Goal: Task Accomplishment & Management: Complete application form

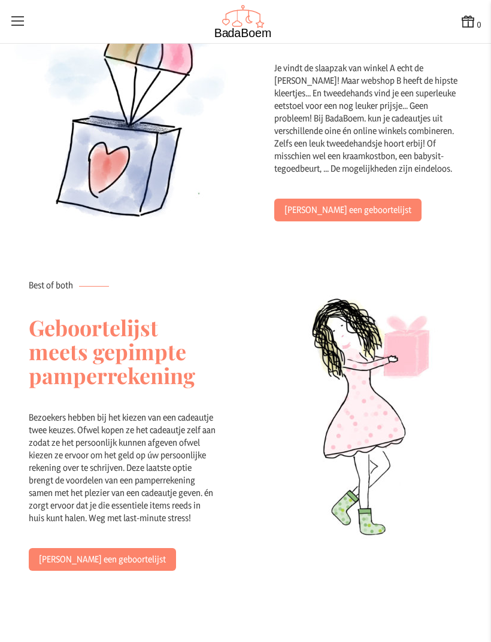
scroll to position [692, 0]
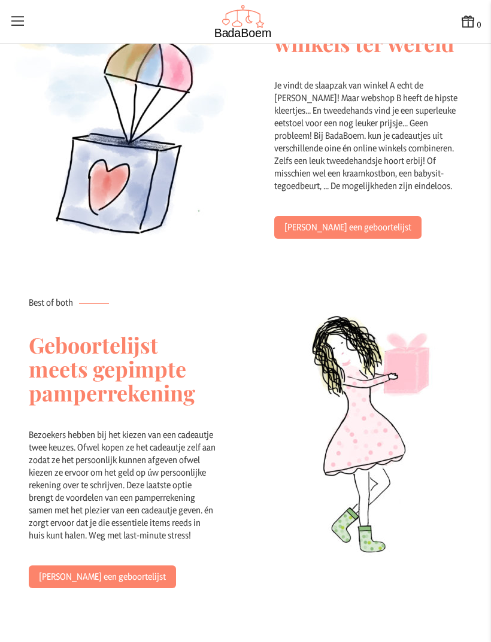
click at [298, 216] on link "[PERSON_NAME] een geboortelijst" at bounding box center [347, 227] width 147 height 23
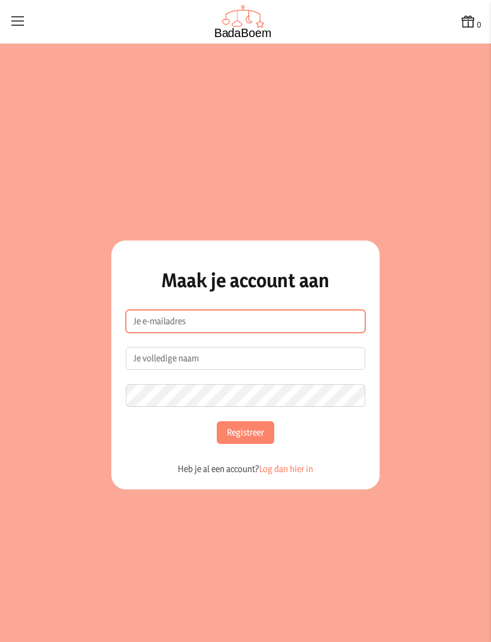
click at [151, 333] on input "e-mailadres" at bounding box center [245, 321] width 239 height 23
type input "[EMAIL_ADDRESS][DOMAIN_NAME]"
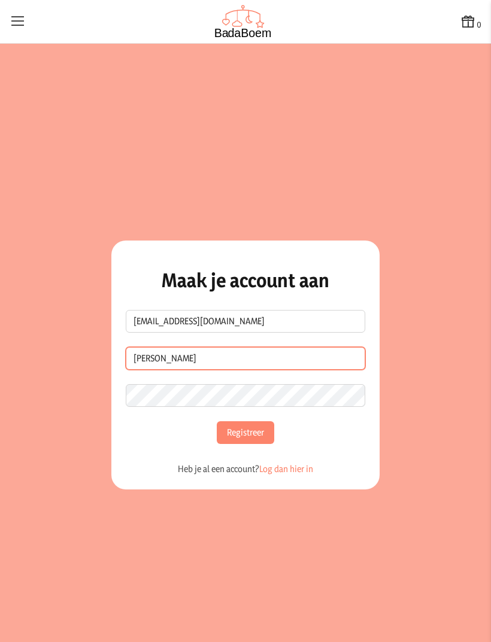
type input "[PERSON_NAME]"
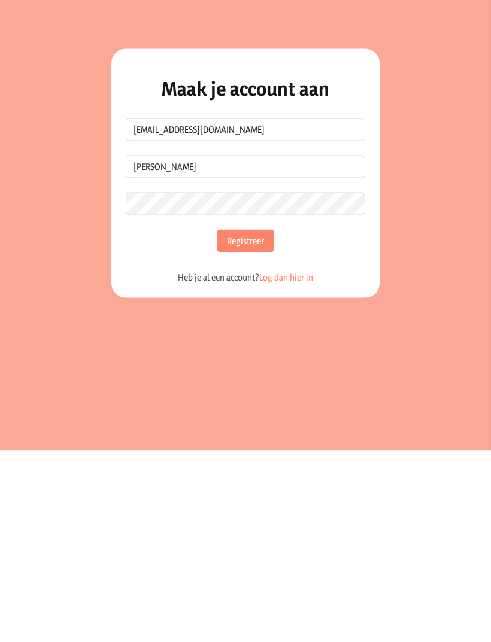
scroll to position [29, 0]
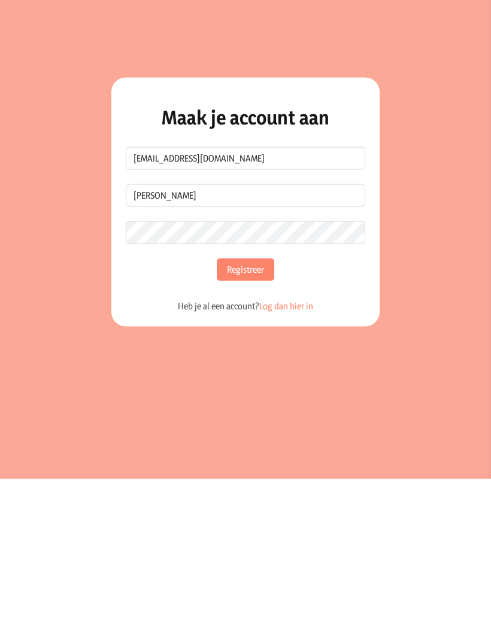
click at [244, 421] on button "Registreer" at bounding box center [245, 432] width 57 height 23
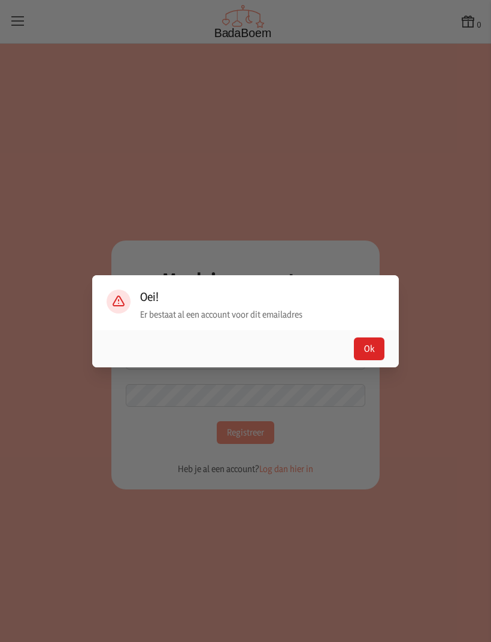
click at [363, 360] on button "Ok" at bounding box center [369, 349] width 31 height 23
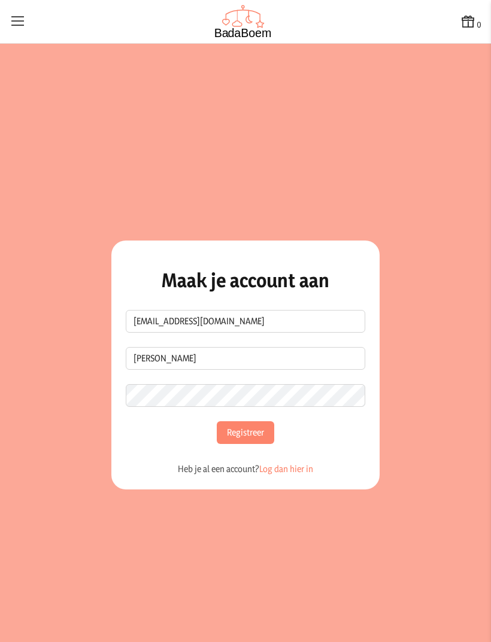
click at [284, 463] on link "Log dan hier in" at bounding box center [286, 468] width 54 height 11
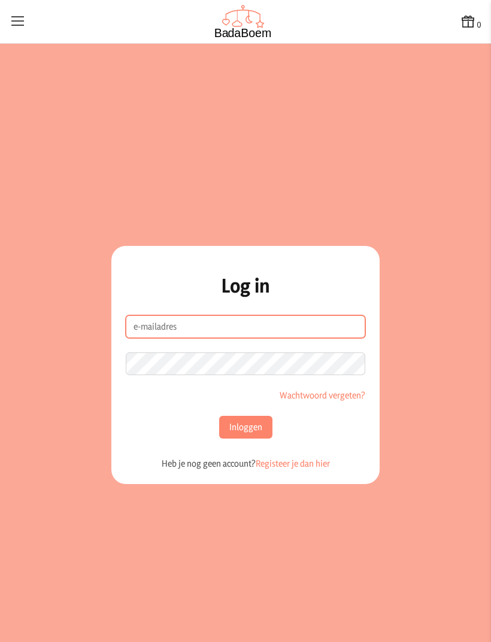
click at [154, 338] on input "e-mailadres" at bounding box center [245, 326] width 239 height 23
click at [245, 416] on button "Inloggen" at bounding box center [245, 427] width 53 height 23
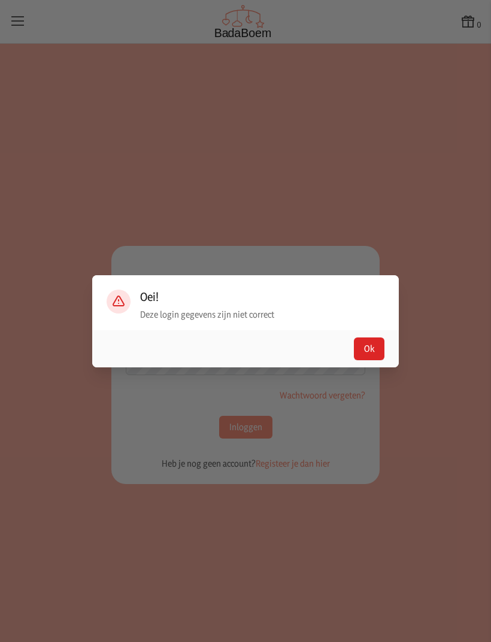
click at [370, 360] on button "Ok" at bounding box center [369, 349] width 31 height 23
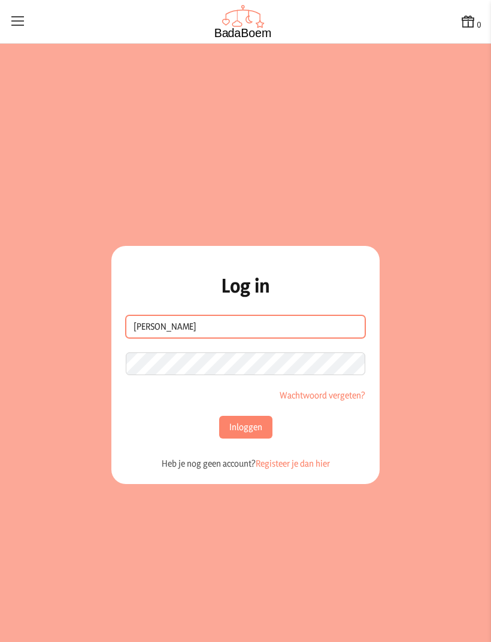
click at [214, 315] on input "[PERSON_NAME]" at bounding box center [245, 326] width 239 height 23
type input "[EMAIL_ADDRESS][DOMAIN_NAME]"
click at [241, 416] on button "Inloggen" at bounding box center [245, 427] width 53 height 23
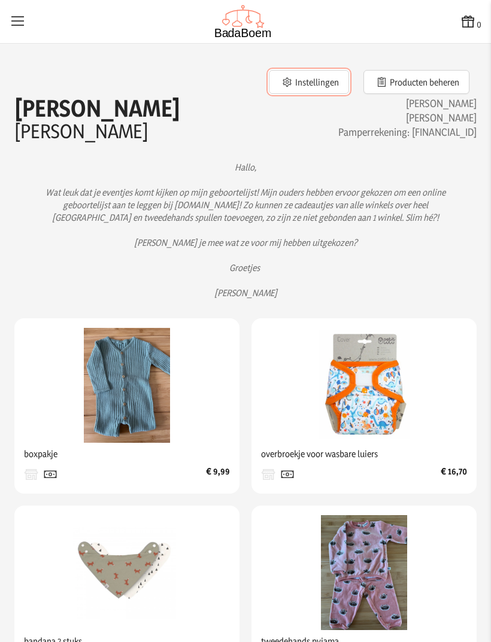
click at [313, 80] on button "Instellingen" at bounding box center [309, 82] width 80 height 24
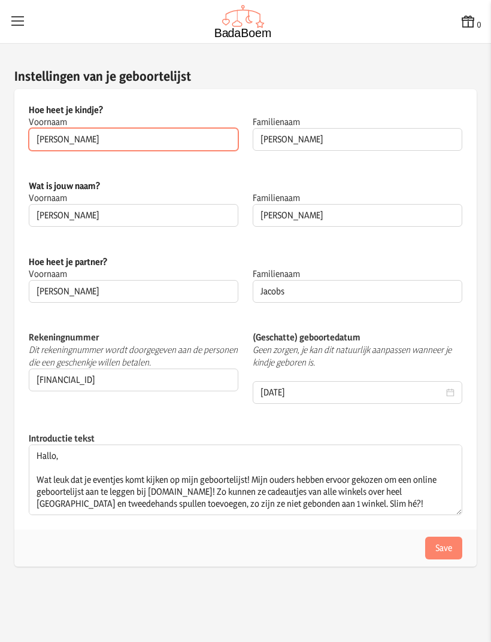
click at [63, 139] on input "[PERSON_NAME]" at bounding box center [134, 139] width 210 height 23
type input "E"
type input "Baby"
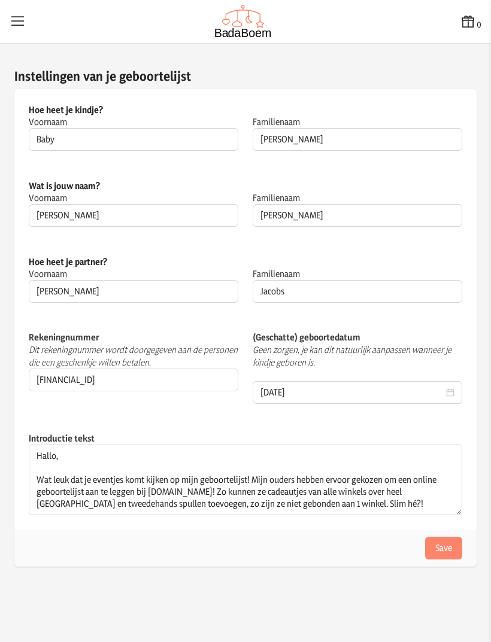
click at [443, 387] on input "[DATE]" at bounding box center [351, 393] width 183 height 12
click at [360, 572] on div "0 0 Instellingen van je geboortelijst Hoe heet je kindje? Voornaam Baby Dit vel…" at bounding box center [245, 321] width 491 height 642
type input "[DATE]"
click at [450, 388] on icon at bounding box center [450, 392] width 8 height 8
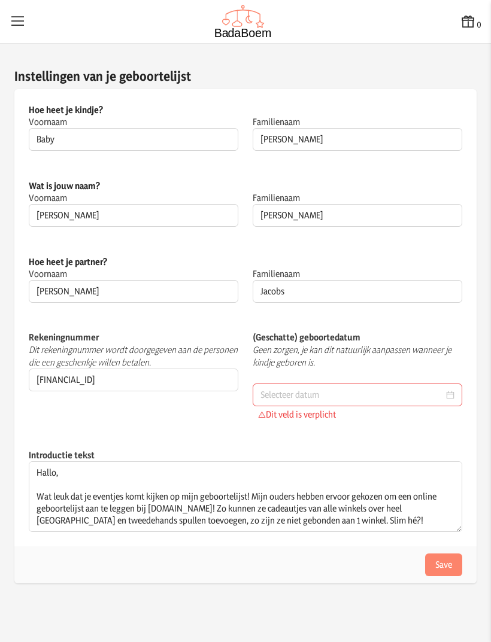
click at [281, 389] on input at bounding box center [351, 395] width 183 height 12
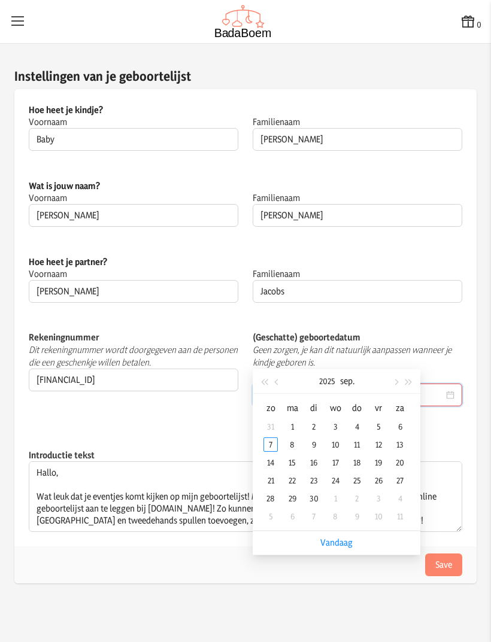
click at [395, 381] on span "button" at bounding box center [395, 382] width 6 height 6
click at [391, 381] on button "button" at bounding box center [394, 381] width 13 height 24
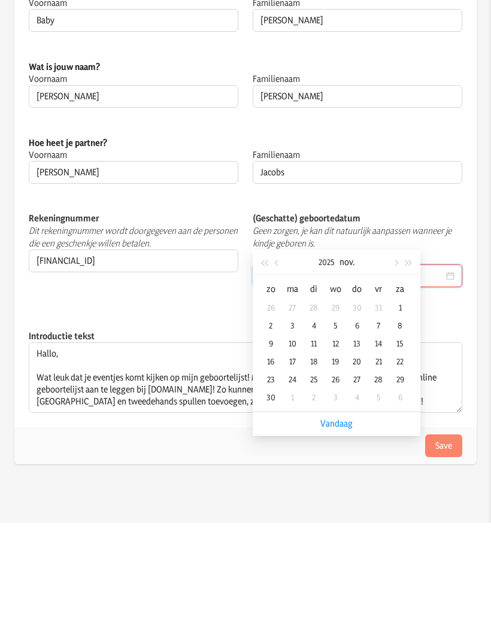
click at [380, 473] on div "21" at bounding box center [378, 480] width 14 height 14
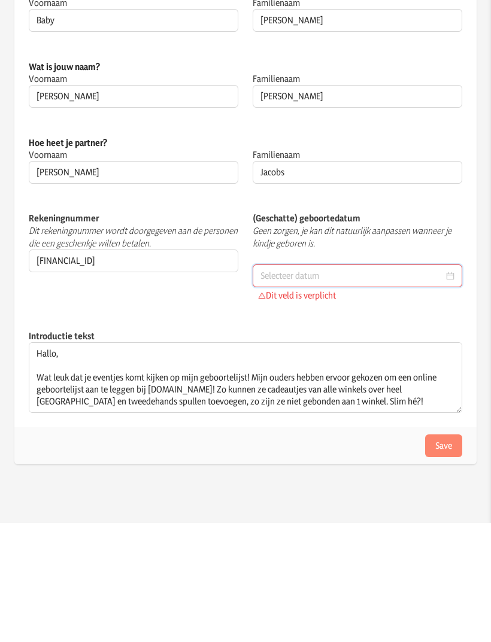
type input "[DATE]"
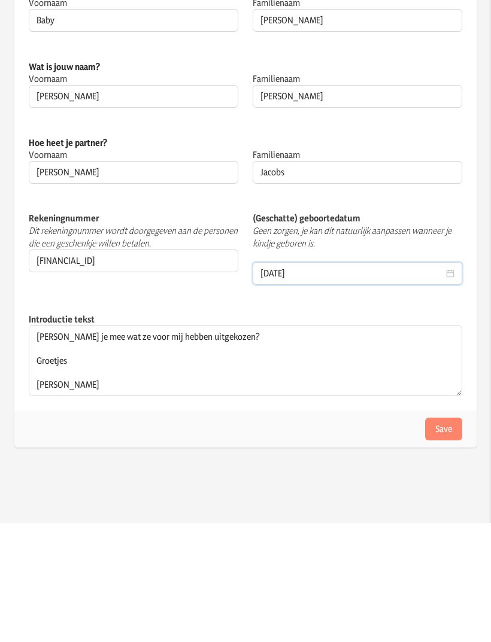
scroll to position [72, 0]
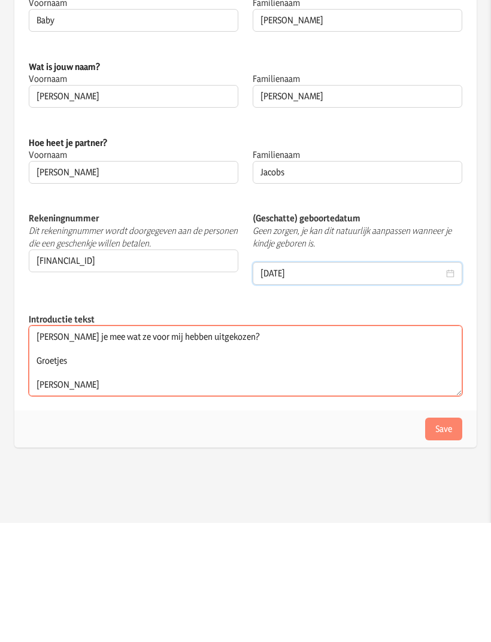
click at [62, 445] on textarea "Hallo, Wat leuk dat je eventjes komt kijken op mijn geboortelijst! Mijn ouders …" at bounding box center [245, 480] width 433 height 71
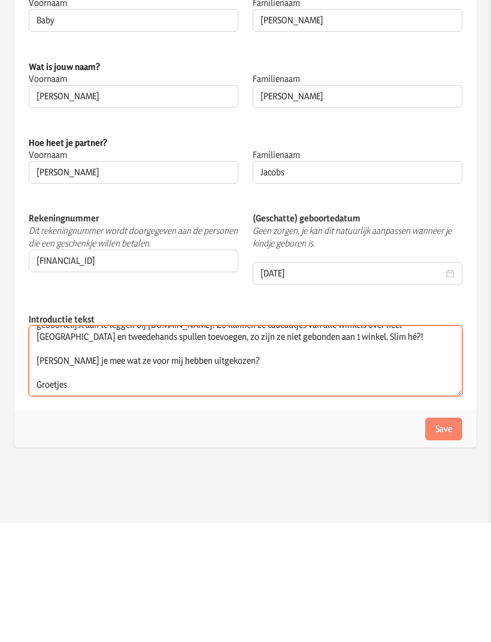
scroll to position [66, 0]
type textarea "Hallo, Wat leuk dat je eventjes komt kijken op mijn geboortelijst! Mijn ouders …"
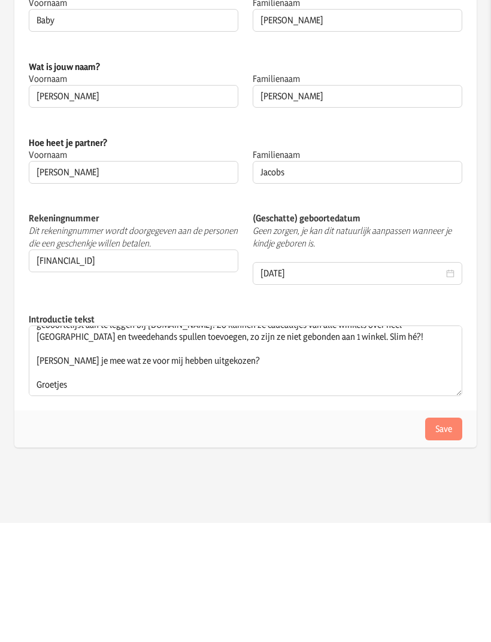
click at [443, 537] on button "Save" at bounding box center [443, 548] width 37 height 23
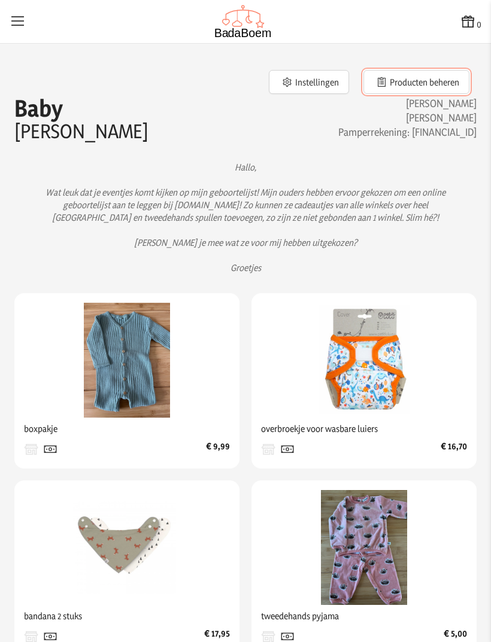
click at [400, 90] on button "Producten beheren" at bounding box center [416, 82] width 106 height 24
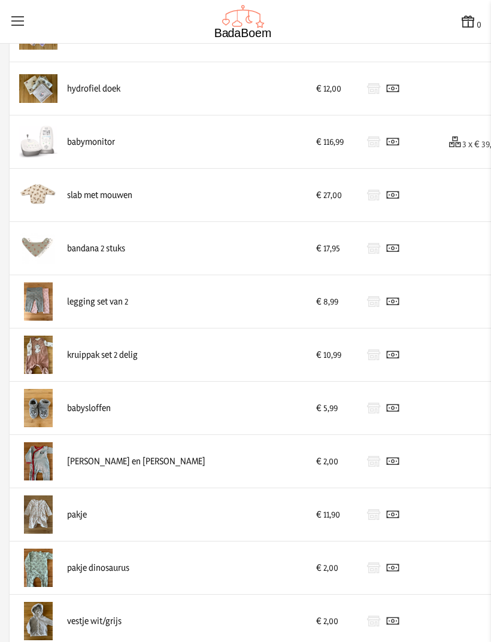
click at [104, 442] on div "[PERSON_NAME] en [PERSON_NAME]" at bounding box center [158, 461] width 278 height 38
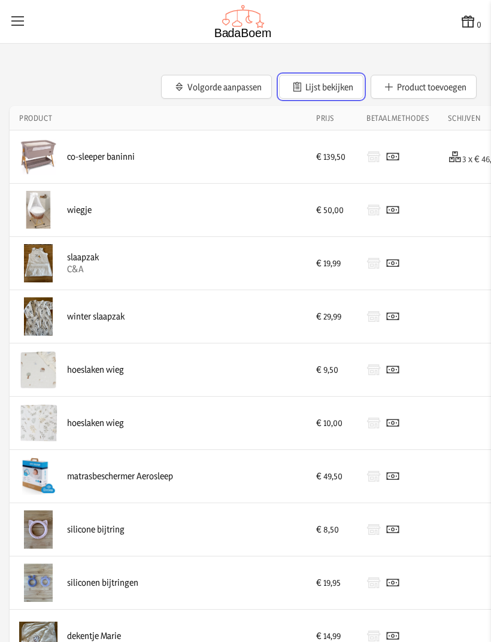
click at [317, 84] on button "Lijst bekijken" at bounding box center [321, 87] width 84 height 24
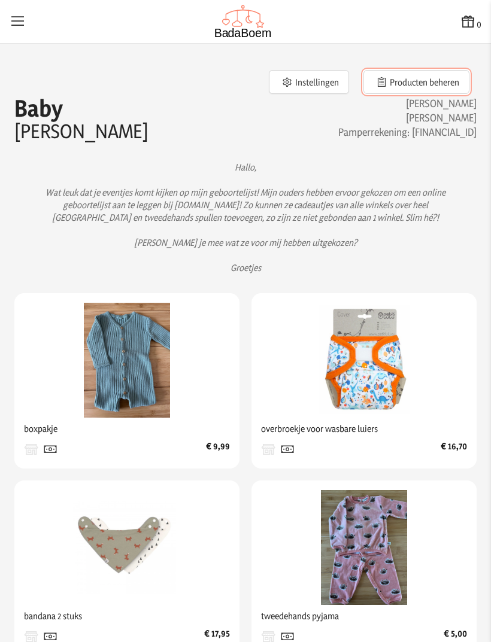
click at [435, 81] on button "Producten beheren" at bounding box center [416, 82] width 106 height 24
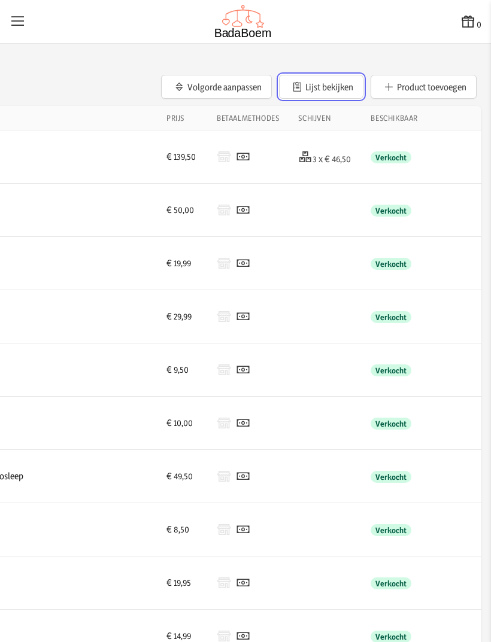
click at [330, 87] on button "Lijst bekijken" at bounding box center [321, 87] width 84 height 24
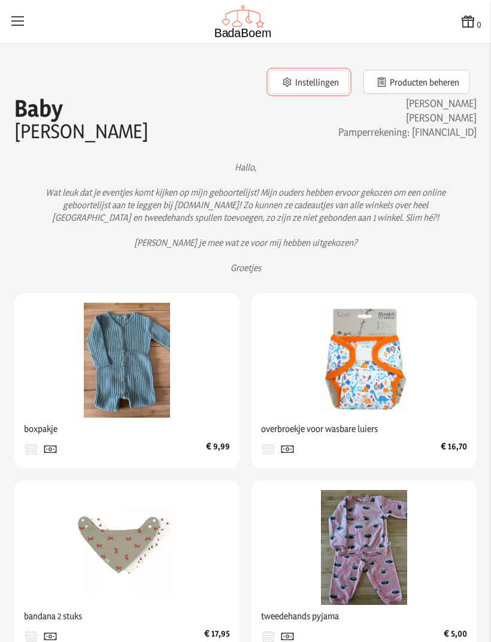
click at [314, 87] on button "Instellingen" at bounding box center [309, 82] width 80 height 24
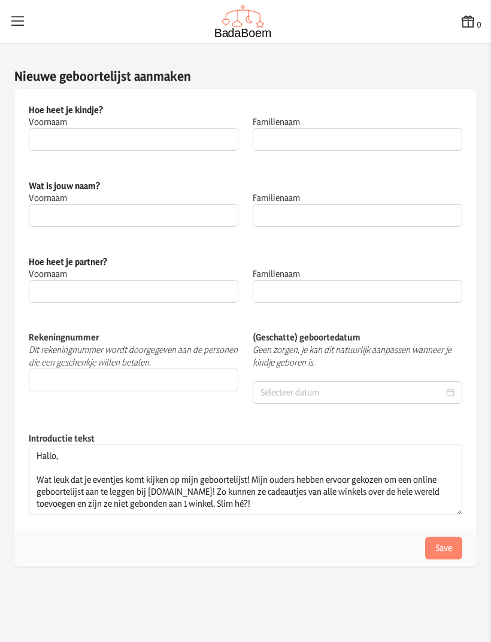
type input "Baby"
type input "[PERSON_NAME]"
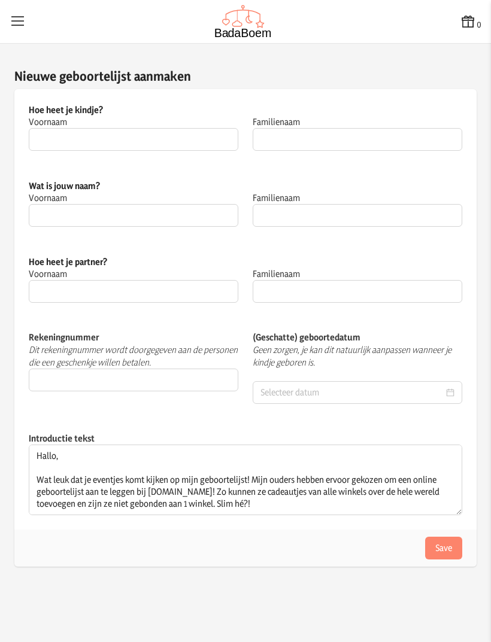
type input "Jacobs"
type input "[FINANCIAL_ID]"
type input "[DATE]"
type textarea "Hallo, Wat leuk dat je eventjes komt kijken op mijn geboortelijst! Mijn ouders …"
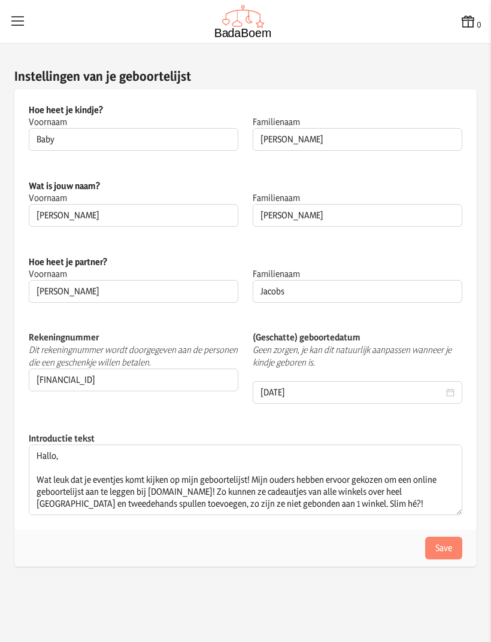
scroll to position [38, 0]
click at [439, 537] on button "Save" at bounding box center [443, 548] width 37 height 23
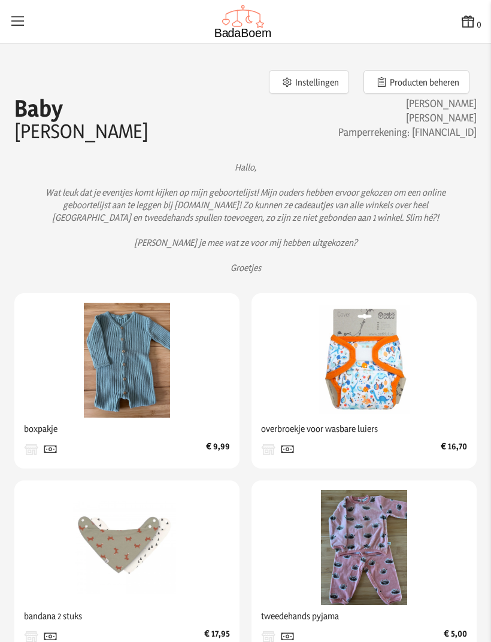
click at [23, 19] on icon at bounding box center [18, 21] width 17 height 17
click at [1, 1] on input "checkbox" at bounding box center [0, 0] width 1 height 1
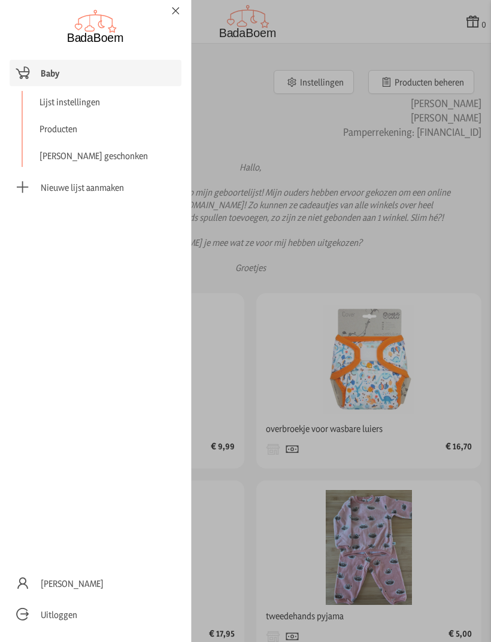
click at [44, 188] on span "Nieuwe lijst aanmaken" at bounding box center [82, 187] width 83 height 13
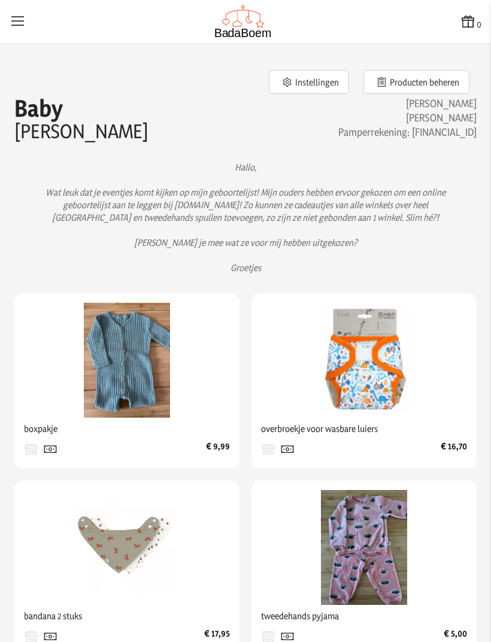
checkbox input "false"
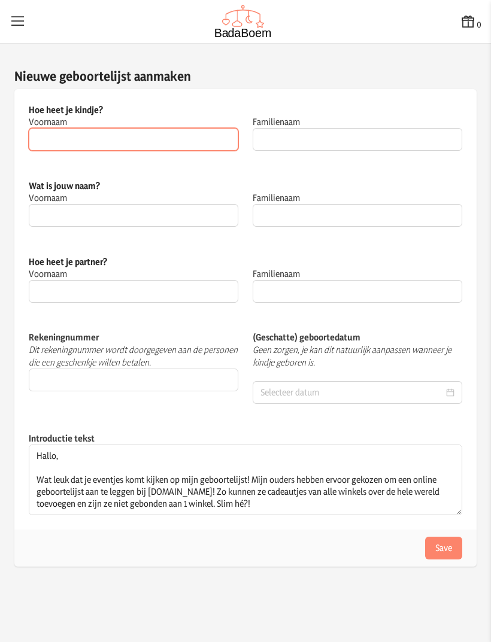
click at [43, 138] on input "Voornaam" at bounding box center [134, 139] width 210 height 23
type input "Baby"
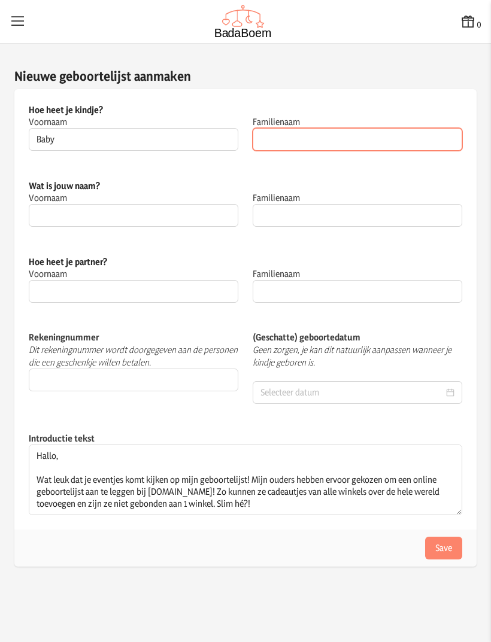
click at [280, 135] on input "Familienaam" at bounding box center [358, 139] width 210 height 23
type input "[PERSON_NAME]"
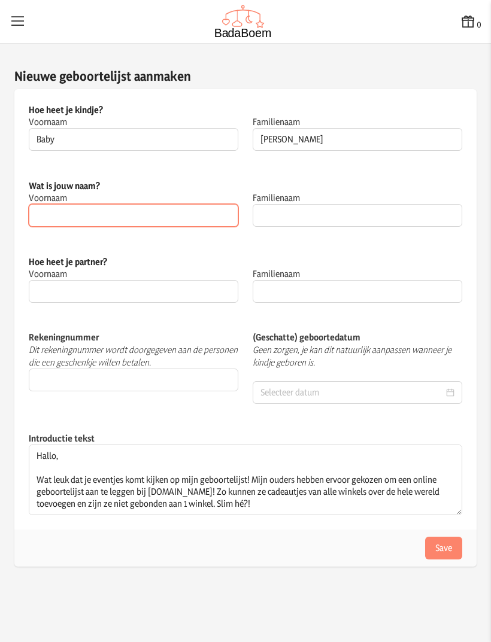
type input "[PERSON_NAME]"
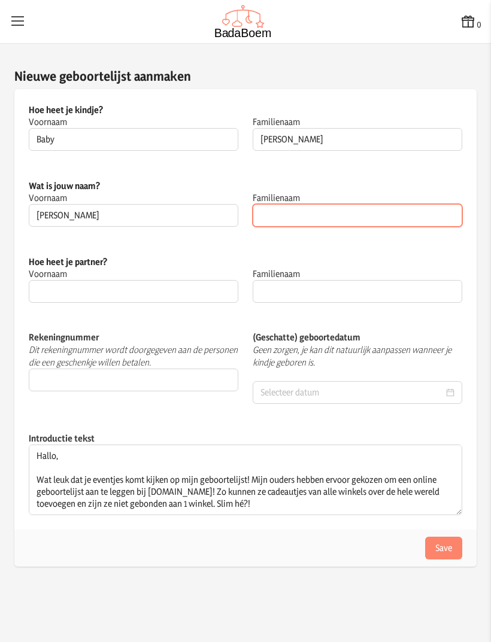
type input "[PERSON_NAME]"
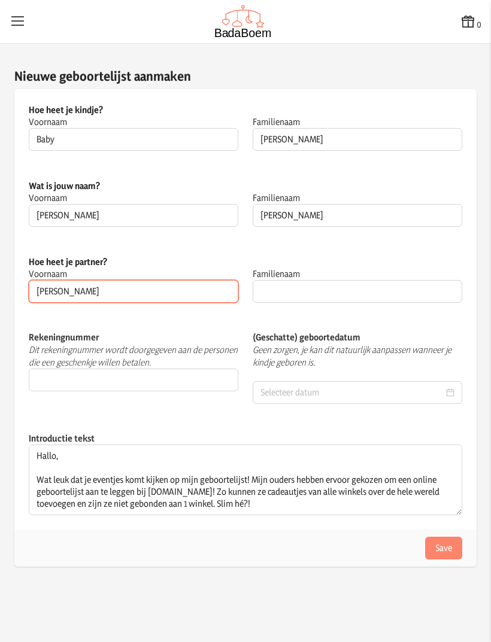
type input "[PERSON_NAME]"
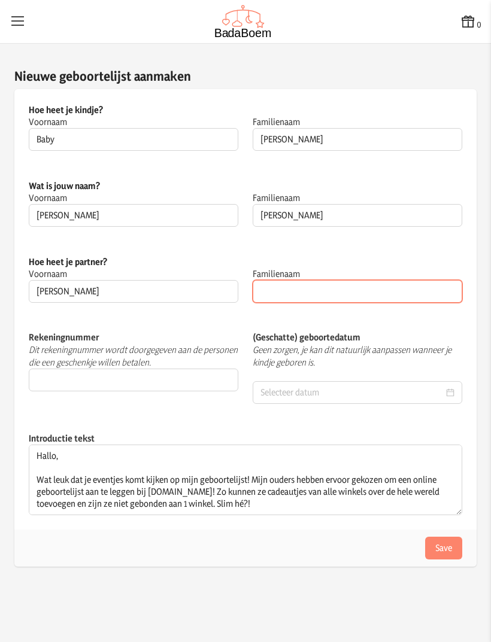
click at [278, 289] on input "Familienaam" at bounding box center [358, 291] width 210 height 23
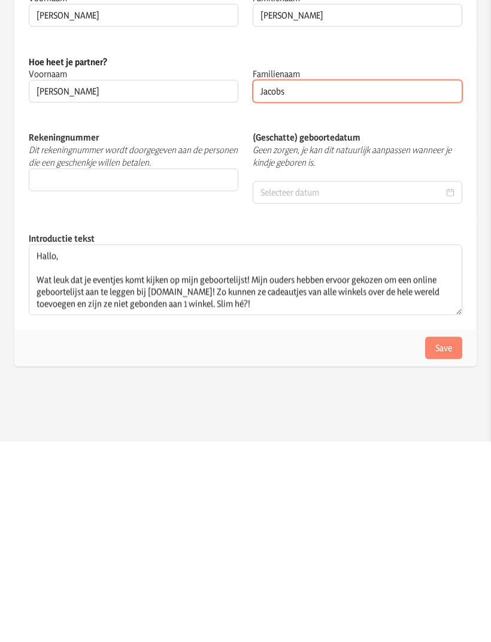
scroll to position [6, 0]
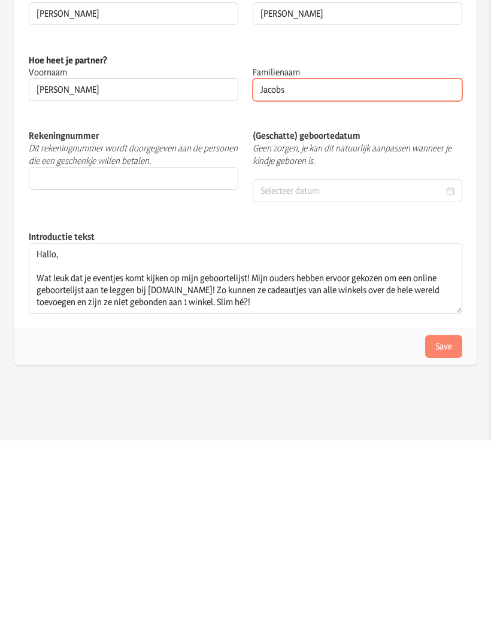
type input "Jacobs"
click at [284, 387] on input at bounding box center [351, 393] width 183 height 12
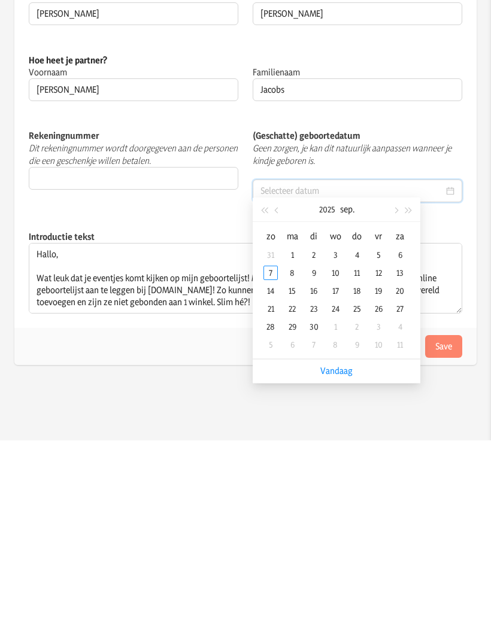
click at [395, 409] on span "button" at bounding box center [395, 412] width 6 height 6
click at [394, 399] on button "button" at bounding box center [394, 411] width 13 height 24
click at [379, 503] on div "21" at bounding box center [378, 510] width 14 height 14
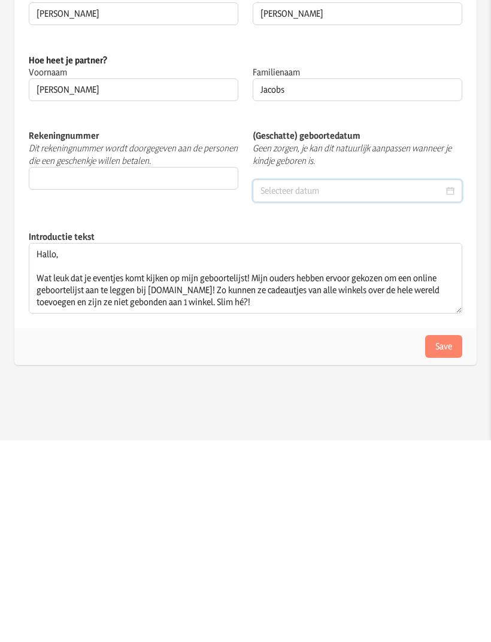
type input "[DATE]"
click at [444, 537] on button "Save" at bounding box center [443, 548] width 37 height 23
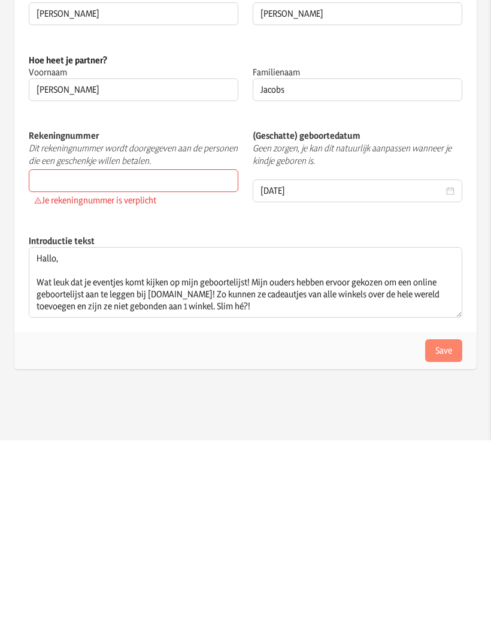
scroll to position [38, 0]
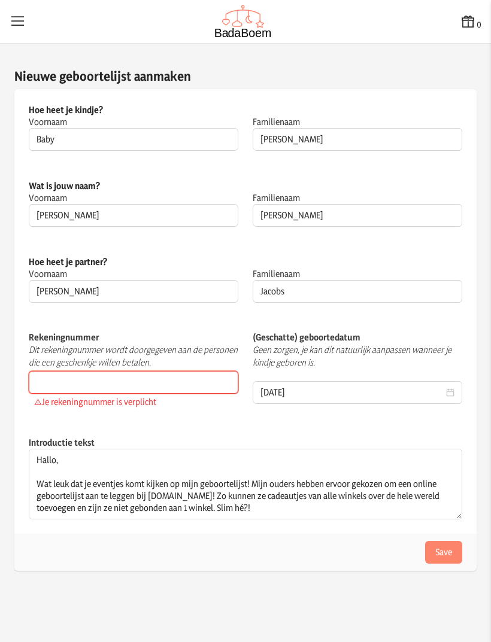
click at [69, 371] on input "Rekeningnummer" at bounding box center [134, 382] width 210 height 23
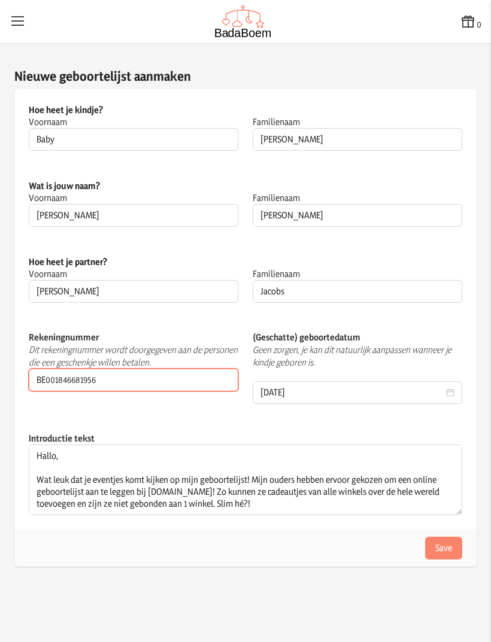
click at [110, 369] on input "BE001846681956" at bounding box center [134, 380] width 210 height 23
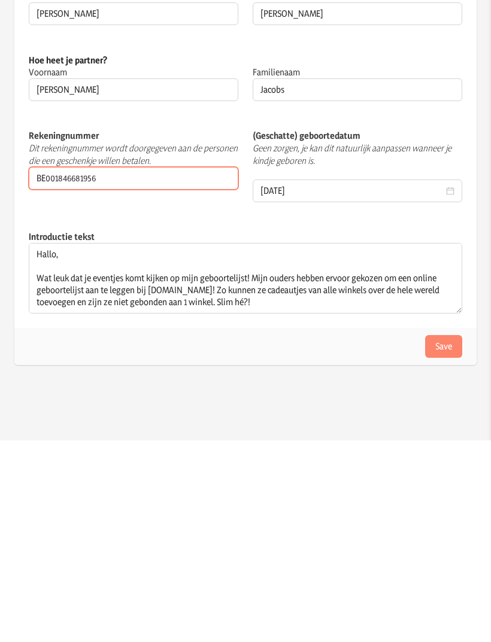
type input "BE001846681956"
click at [448, 537] on button "Save" at bounding box center [443, 548] width 37 height 23
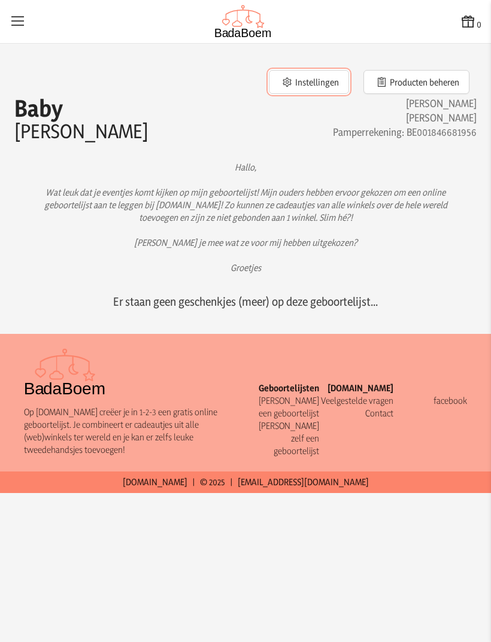
click at [292, 84] on icon "button" at bounding box center [286, 82] width 11 height 8
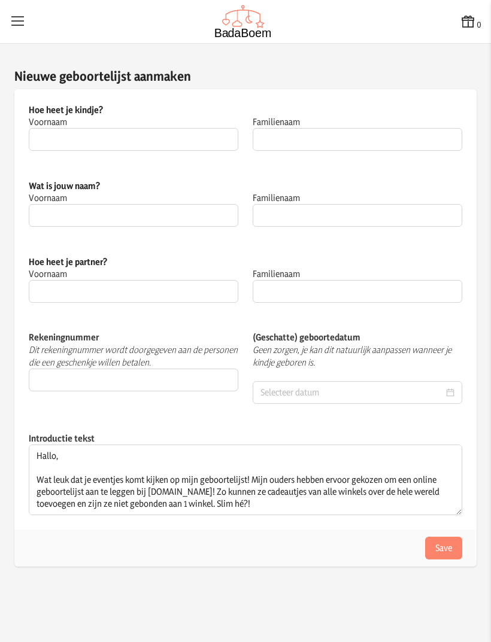
type input "Baby"
type input "[PERSON_NAME]"
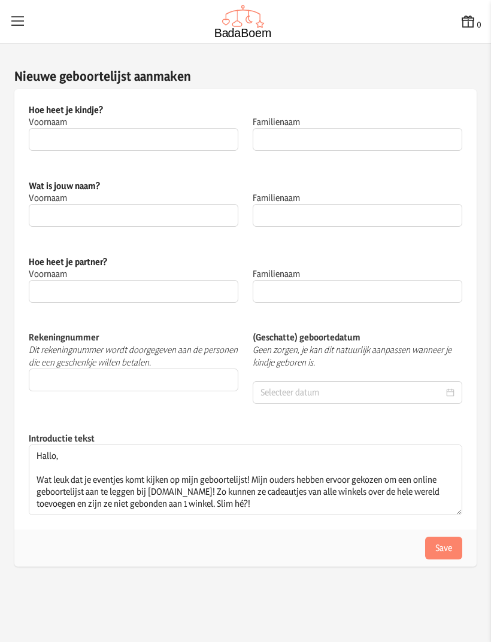
type input "Jacobs"
type input "BE001846681956"
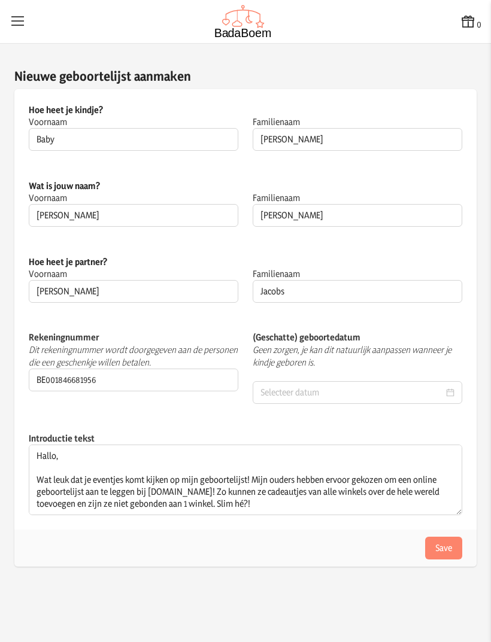
type input "[DATE]"
click at [451, 546] on button "Save" at bounding box center [443, 548] width 37 height 23
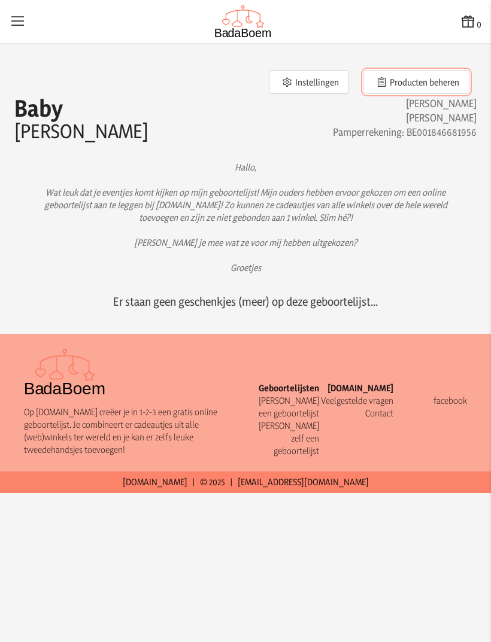
click at [409, 78] on button "Producten beheren" at bounding box center [416, 82] width 106 height 24
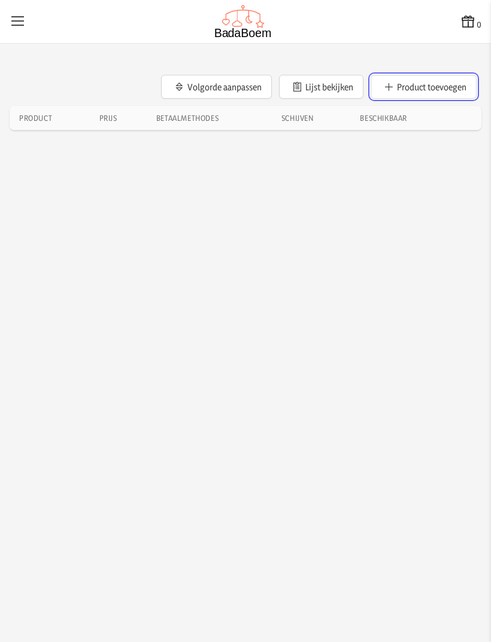
click at [453, 92] on button "Product toevoegen" at bounding box center [424, 87] width 106 height 24
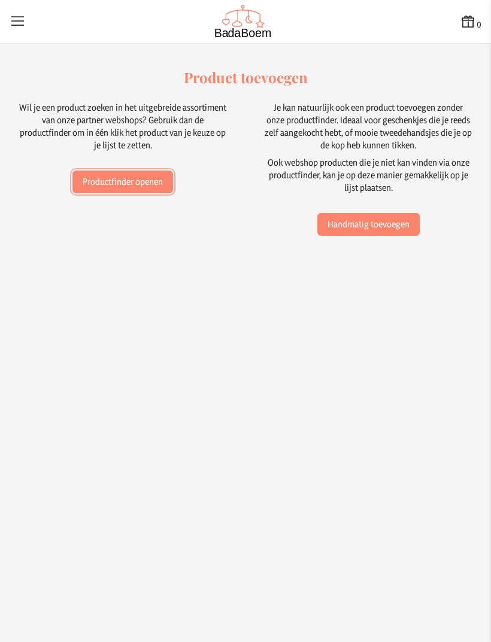
click at [97, 177] on button "Productfinder openen" at bounding box center [122, 182] width 101 height 23
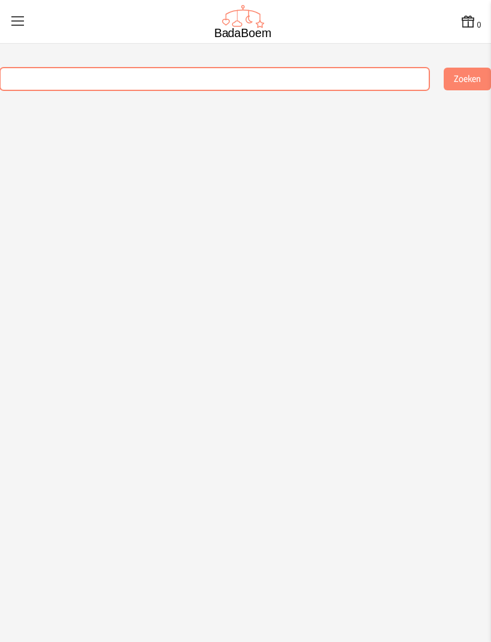
click at [45, 83] on input "text" at bounding box center [214, 79] width 429 height 23
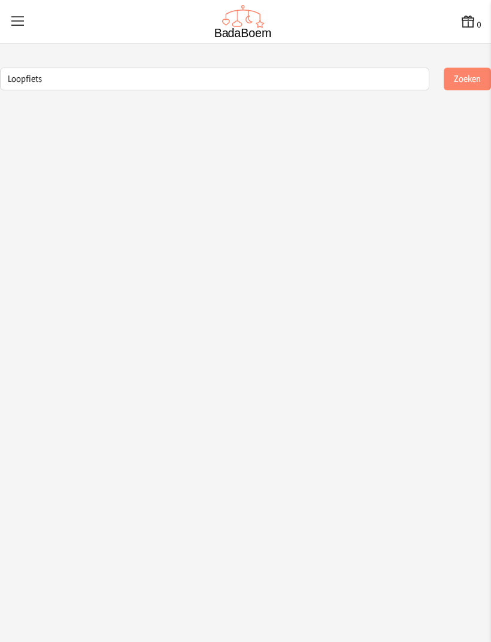
click at [465, 68] on button "Zoeken" at bounding box center [467, 79] width 47 height 23
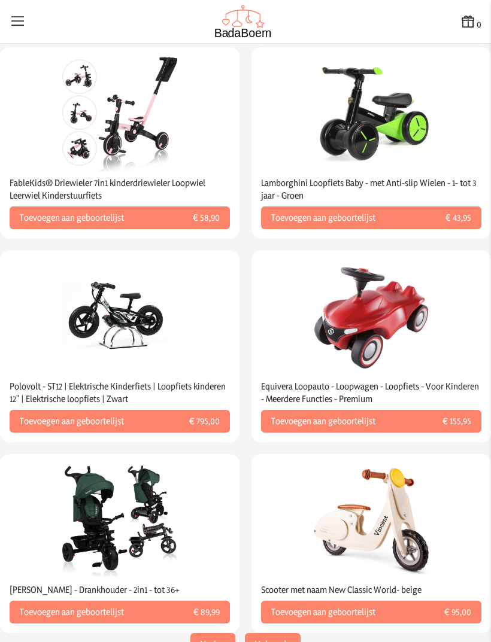
scroll to position [1441, 0]
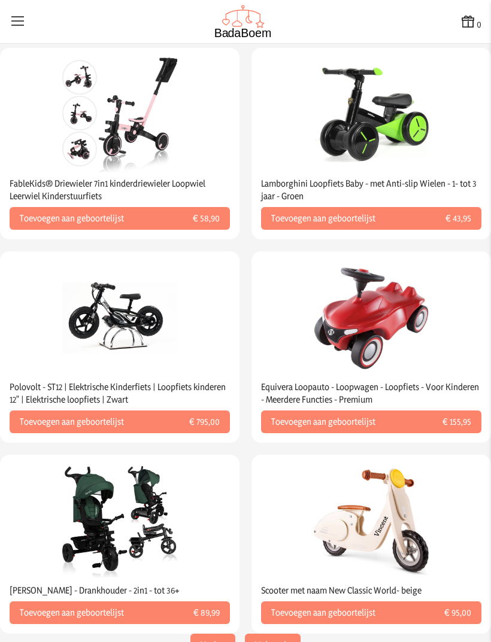
click at [271, 634] on button "Volgende" at bounding box center [273, 645] width 56 height 23
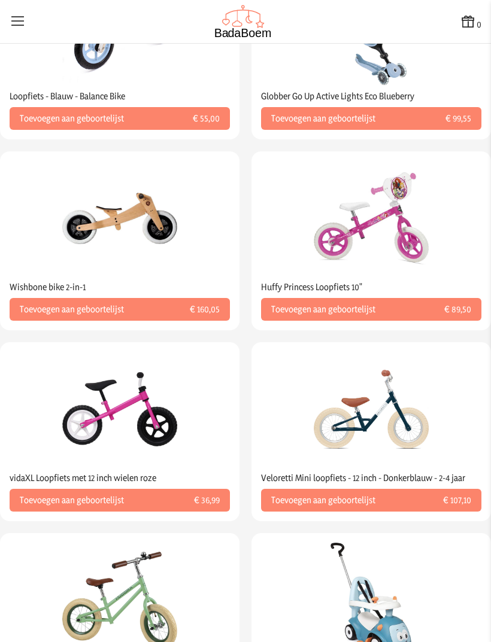
scroll to position [369, 0]
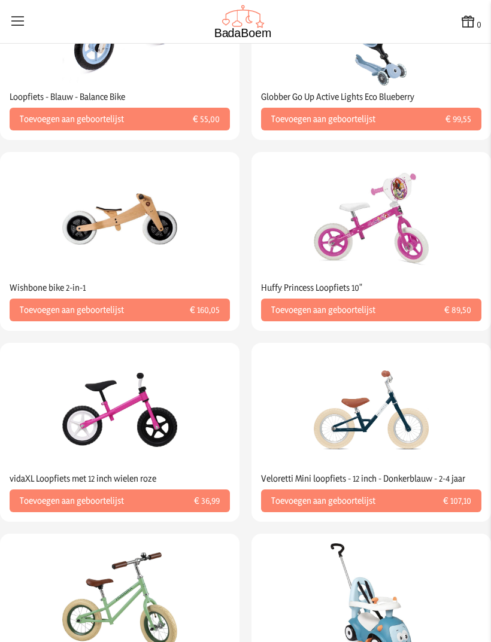
click at [459, 495] on span "€ 107,10" at bounding box center [438, 501] width 66 height 12
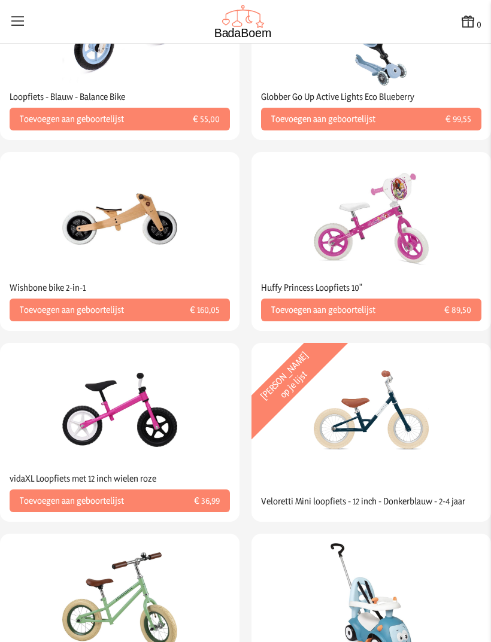
click at [407, 379] on img at bounding box center [371, 410] width 115 height 115
click at [390, 365] on img at bounding box center [371, 410] width 115 height 115
click at [397, 378] on img at bounding box center [371, 410] width 115 height 115
click at [385, 402] on img at bounding box center [371, 410] width 115 height 115
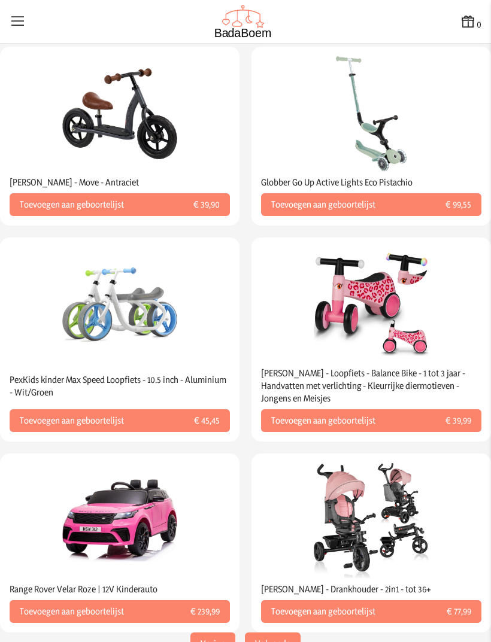
scroll to position [1504, 0]
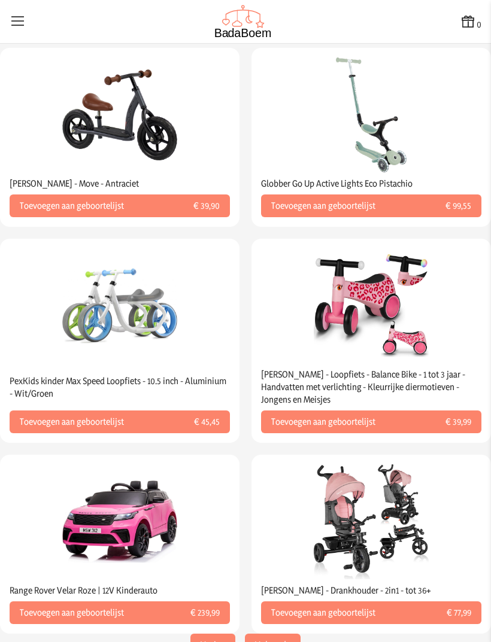
click at [283, 634] on button "Volgende" at bounding box center [273, 645] width 56 height 23
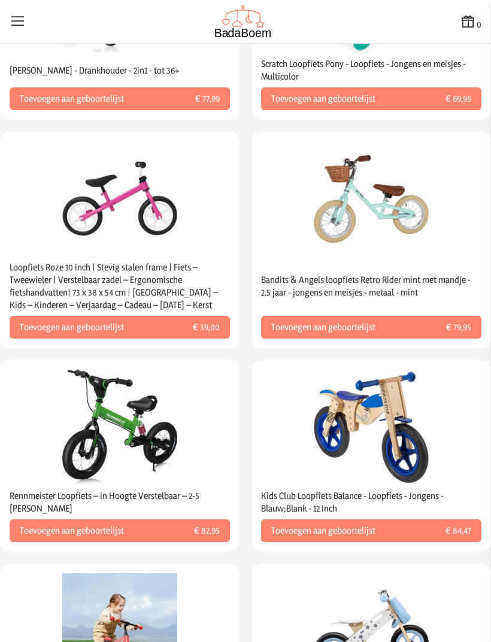
scroll to position [399, 0]
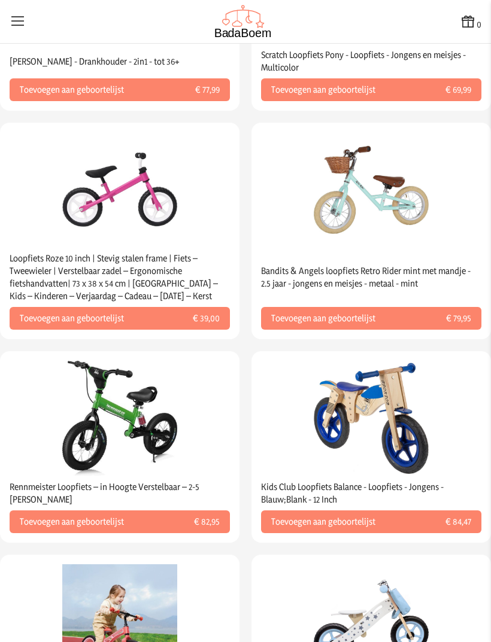
click at [388, 162] on img at bounding box center [371, 189] width 115 height 115
click at [431, 312] on span "€ 79,95" at bounding box center [438, 318] width 66 height 12
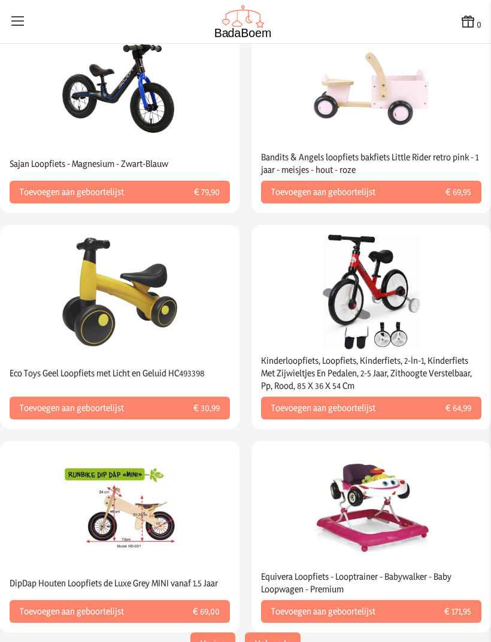
scroll to position [1529, 0]
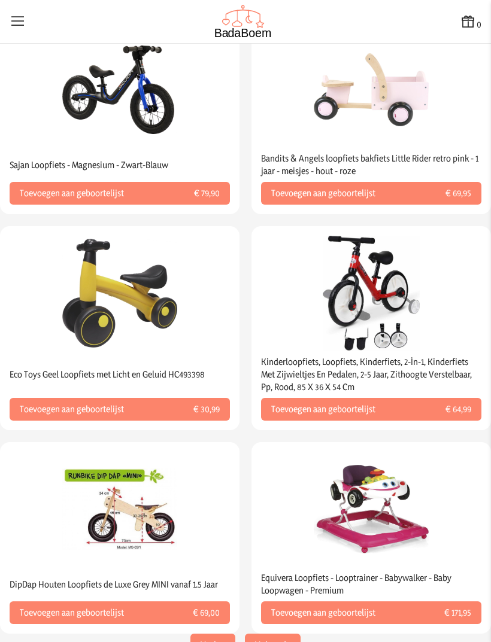
click at [265, 634] on button "Volgende" at bounding box center [273, 645] width 56 height 23
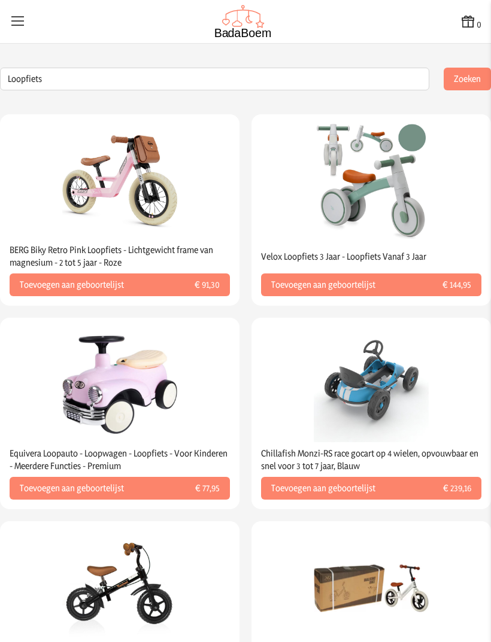
scroll to position [0, 0]
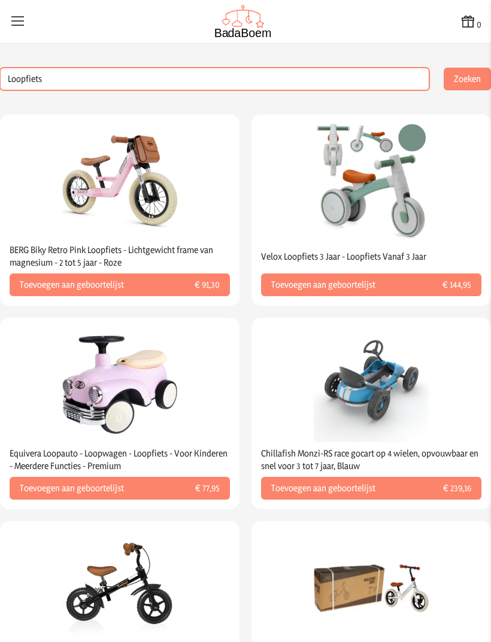
click at [62, 68] on input "Loopfiets" at bounding box center [214, 79] width 429 height 23
type input "L"
click at [467, 68] on button "Zoeken" at bounding box center [467, 79] width 47 height 23
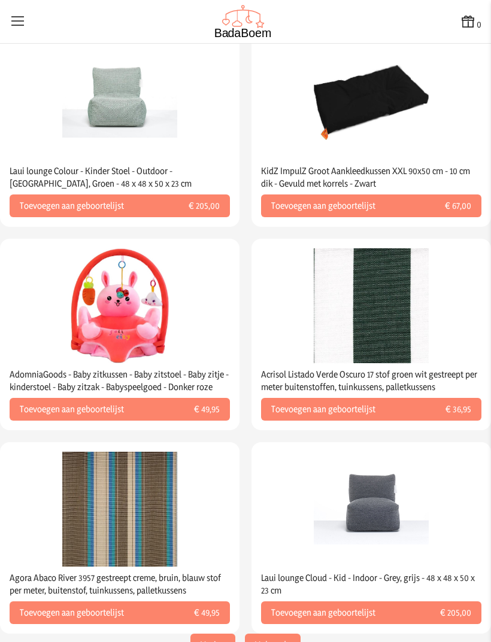
scroll to position [1566, 0]
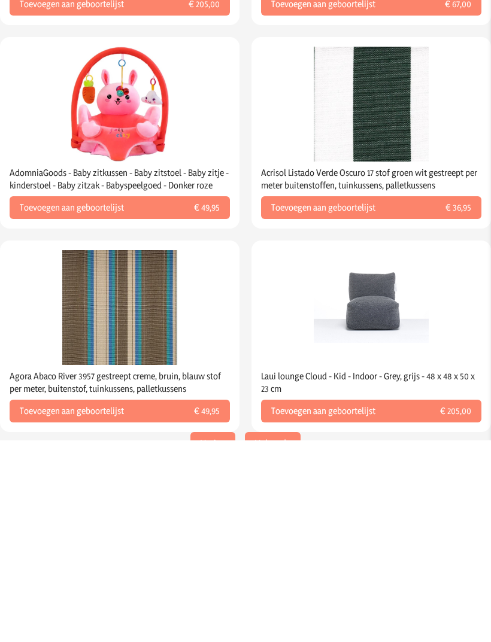
click at [278, 634] on button "Volgende" at bounding box center [273, 645] width 56 height 23
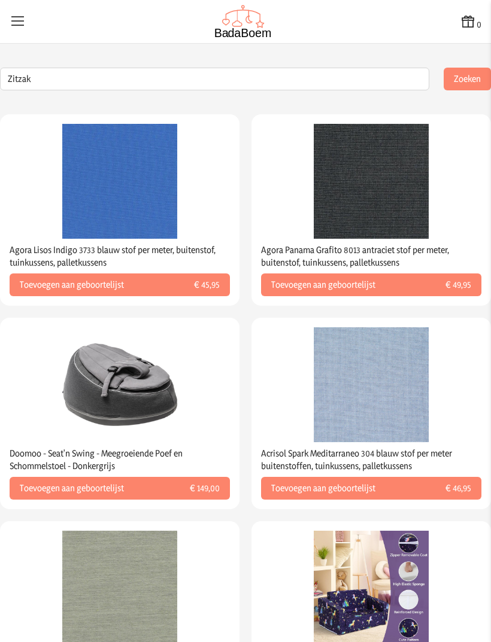
scroll to position [0, 0]
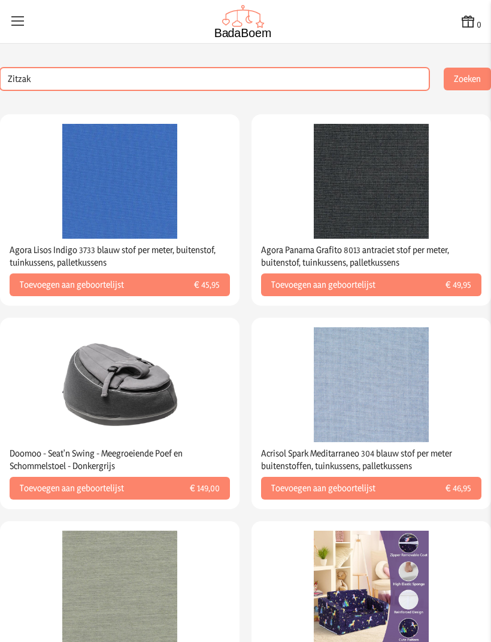
click at [45, 68] on input "Zitzak" at bounding box center [214, 79] width 429 height 23
type input "Z"
click at [467, 68] on button "Zoeken" at bounding box center [467, 79] width 47 height 23
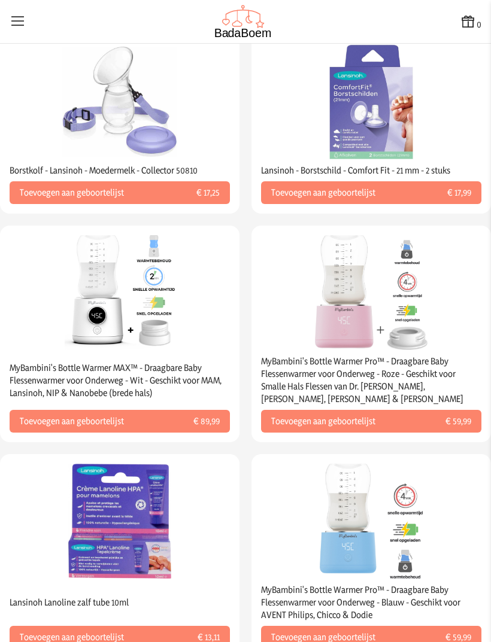
scroll to position [1629, 0]
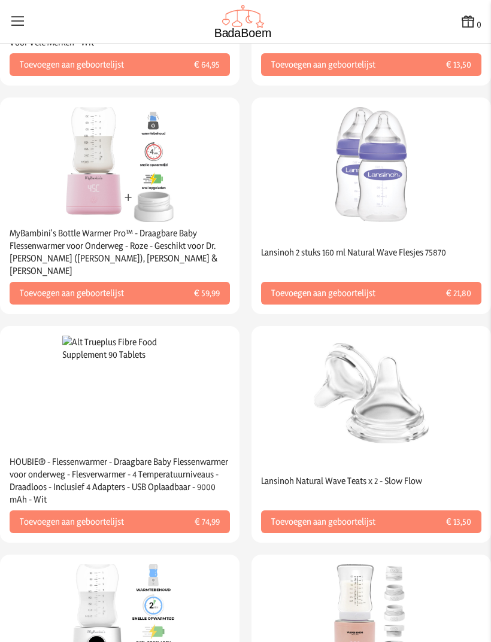
scroll to position [489, 0]
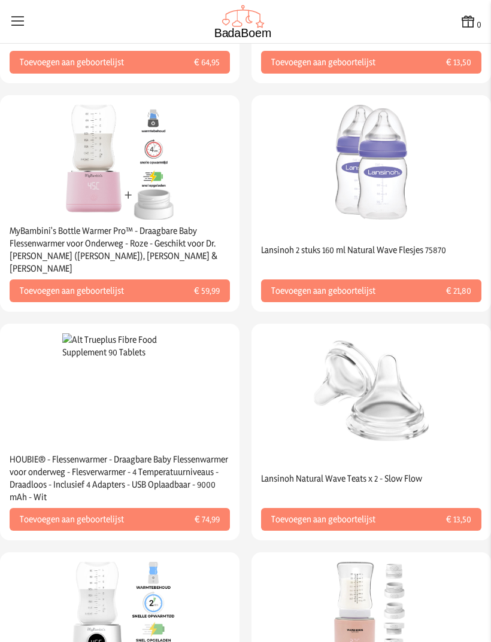
click at [458, 514] on span "€ 13,50" at bounding box center [438, 520] width 66 height 12
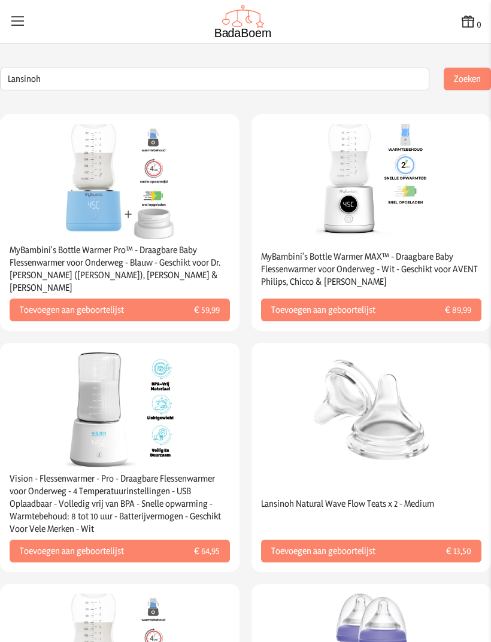
scroll to position [0, 0]
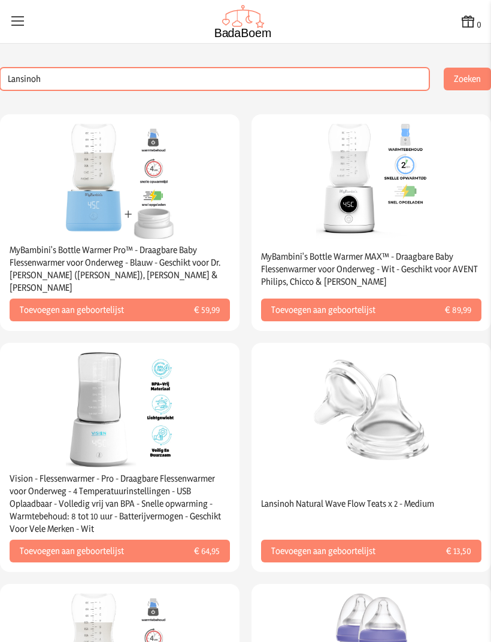
click at [400, 78] on input "Lansinoh" at bounding box center [214, 79] width 429 height 23
type input "L"
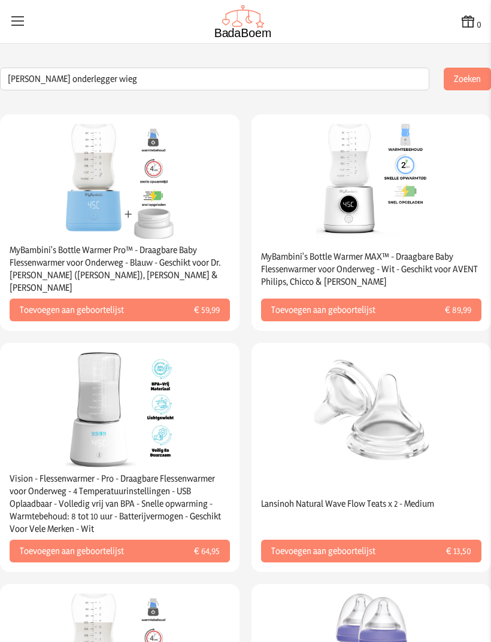
click at [472, 83] on button "Zoeken" at bounding box center [467, 79] width 47 height 23
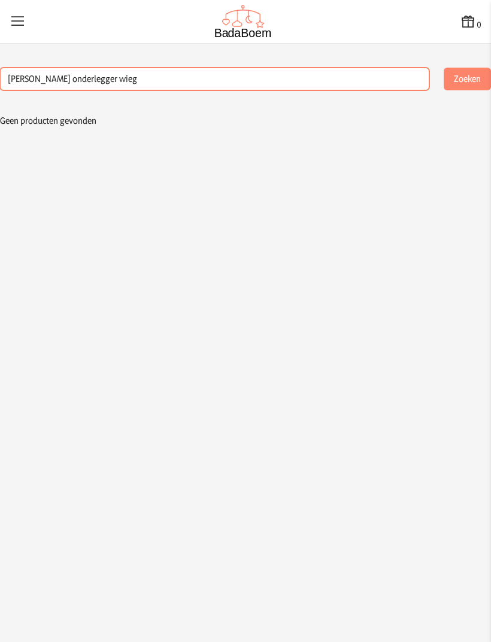
click at [379, 79] on input "[PERSON_NAME] onderlegger wieg" at bounding box center [214, 79] width 429 height 23
click at [467, 79] on button "Zoeken" at bounding box center [467, 79] width 47 height 23
click at [52, 83] on input "[PERSON_NAME] onderlegger" at bounding box center [214, 79] width 429 height 23
click at [467, 79] on button "Zoeken" at bounding box center [467, 79] width 47 height 23
click at [331, 79] on input "Merino onderlegger" at bounding box center [214, 79] width 429 height 23
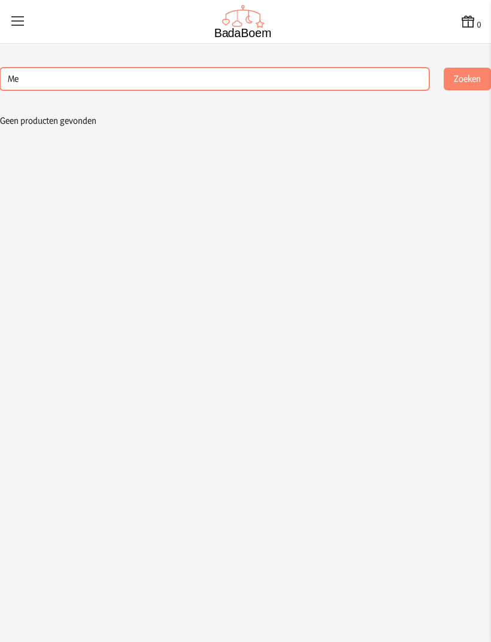
type input "M"
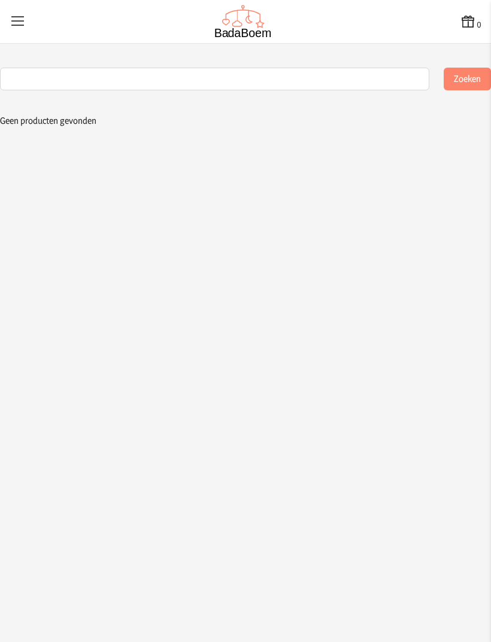
click at [17, 29] on icon at bounding box center [18, 21] width 17 height 17
click at [1, 1] on input "checkbox" at bounding box center [0, 0] width 1 height 1
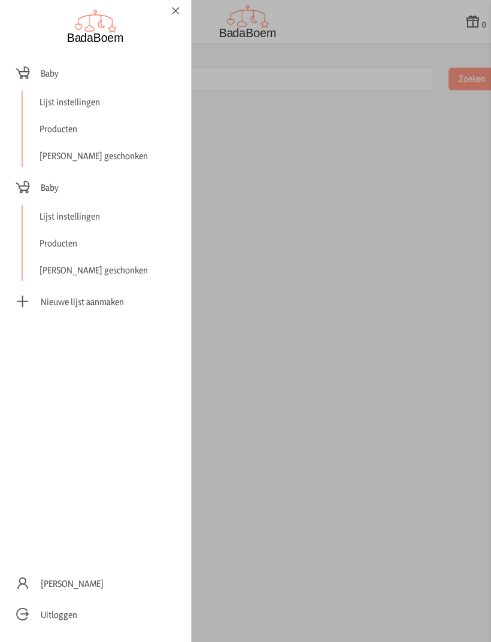
click at [60, 159] on link "[PERSON_NAME] geschonken" at bounding box center [108, 156] width 147 height 22
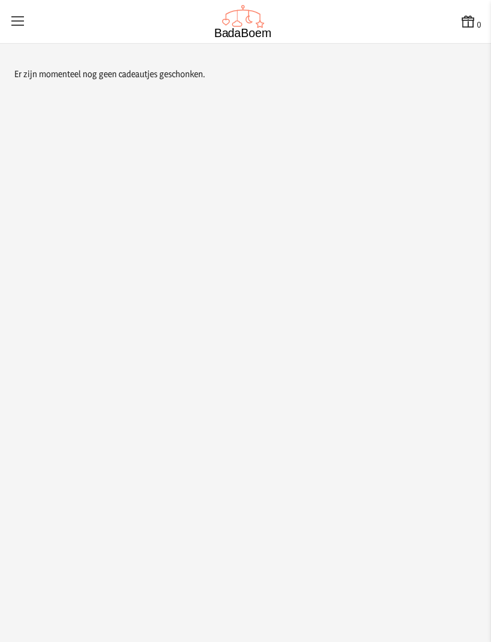
click at [23, 21] on icon at bounding box center [18, 21] width 17 height 17
click at [1, 1] on input "checkbox" at bounding box center [0, 0] width 1 height 1
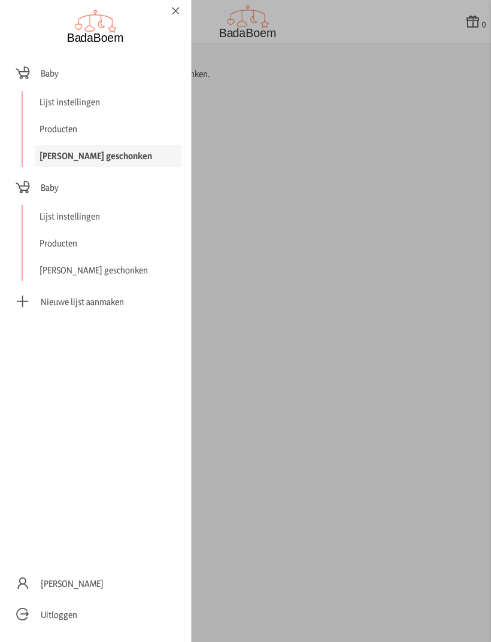
click at [54, 271] on link "[PERSON_NAME] geschonken" at bounding box center [108, 270] width 147 height 22
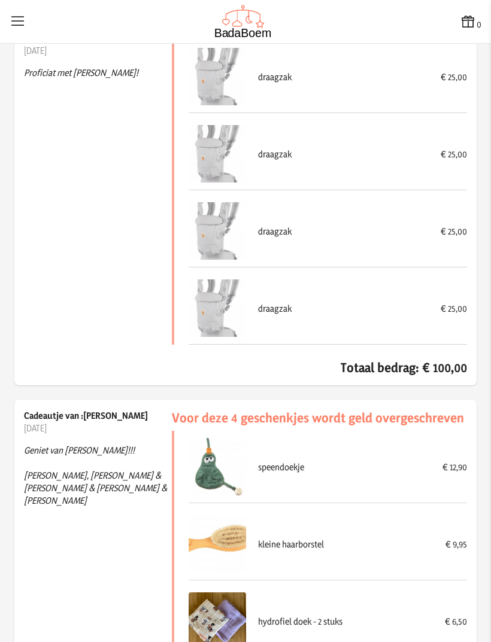
scroll to position [6268, 0]
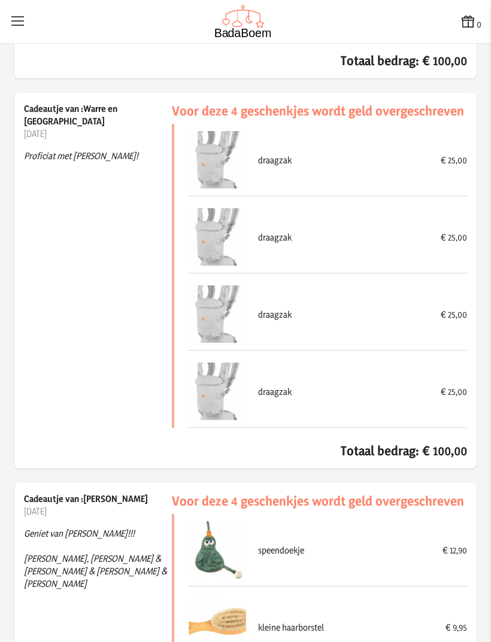
click at [19, 14] on icon at bounding box center [18, 21] width 17 height 17
click at [1, 1] on input "checkbox" at bounding box center [0, 0] width 1 height 1
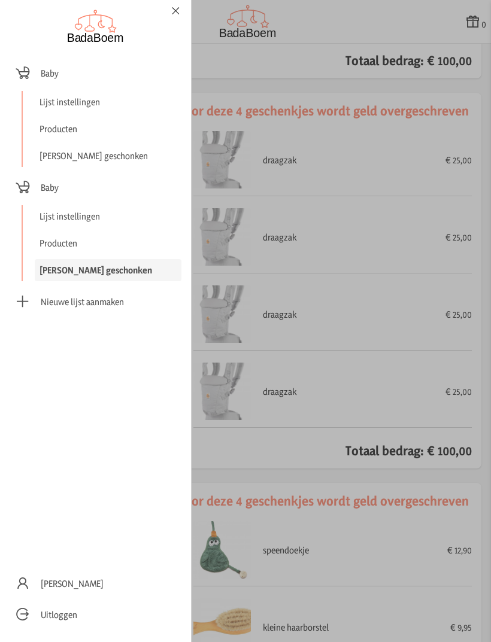
click at [54, 247] on link "Producten" at bounding box center [108, 243] width 147 height 22
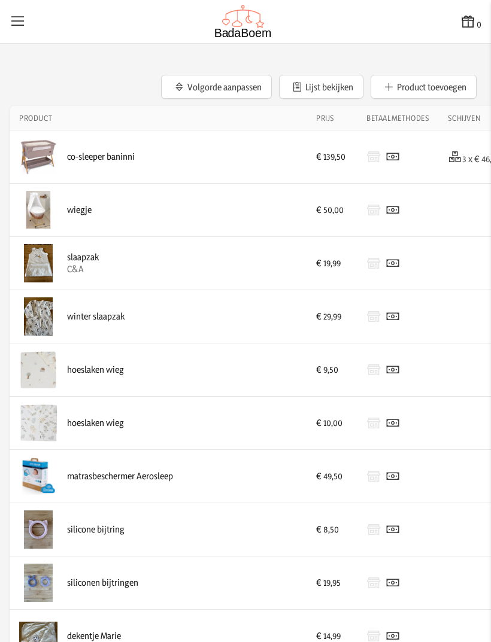
click at [23, 16] on icon at bounding box center [18, 21] width 17 height 17
click at [1, 1] on input "checkbox" at bounding box center [0, 0] width 1 height 1
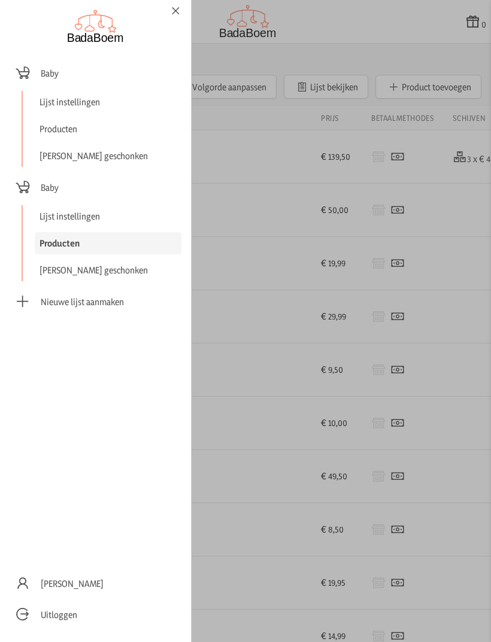
click at [51, 130] on link "Producten" at bounding box center [108, 129] width 147 height 22
checkbox input "false"
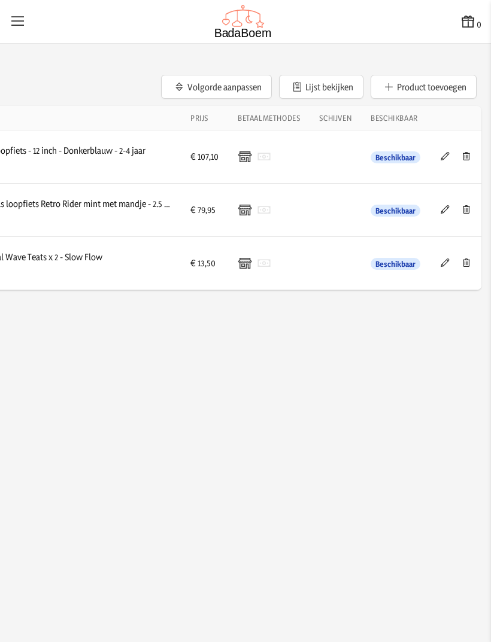
scroll to position [0, 127]
click at [463, 158] on icon at bounding box center [465, 156] width 11 height 8
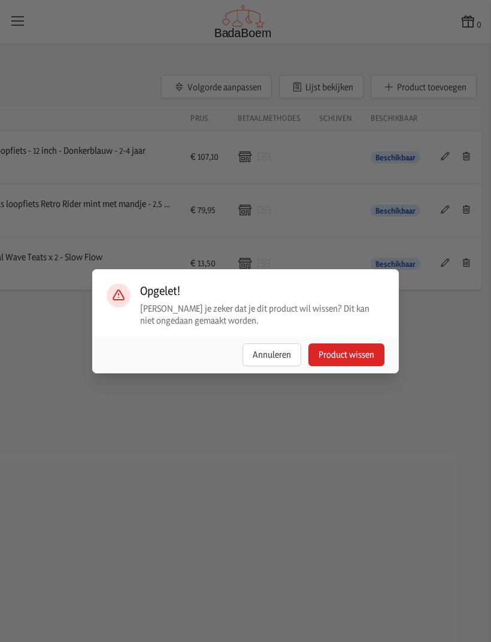
click at [347, 366] on button "Product wissen" at bounding box center [346, 355] width 76 height 23
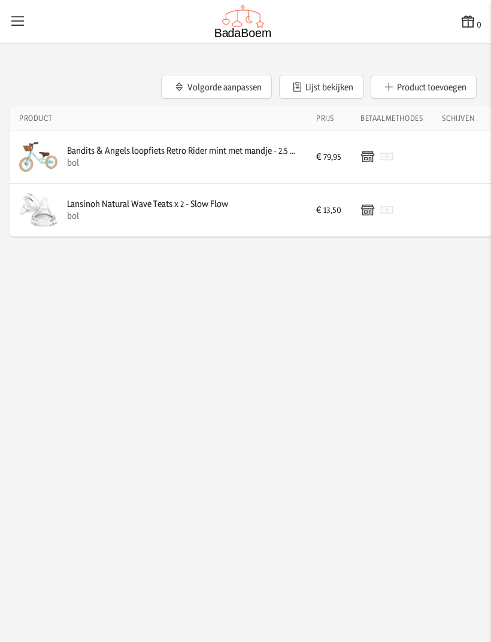
scroll to position [0, 0]
